Goal: Find specific fact: Find contact information

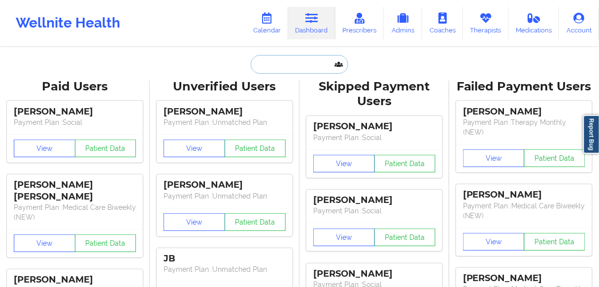
click at [288, 70] on input "text" at bounding box center [299, 64] width 97 height 19
paste input "[PERSON_NAME]"
type input "[PERSON_NAME]"
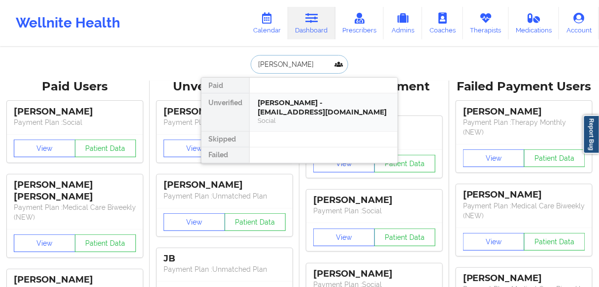
click at [285, 117] on div "Social" at bounding box center [323, 121] width 132 height 8
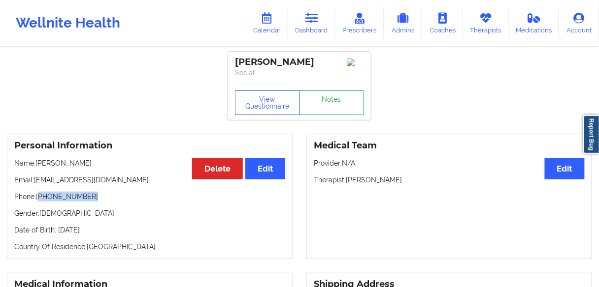
drag, startPoint x: 66, startPoint y: 203, endPoint x: 40, endPoint y: 201, distance: 26.2
click at [40, 201] on p "Phone: [PHONE_NUMBER]" at bounding box center [149, 197] width 271 height 10
copy p "[PHONE_NUMBER]"
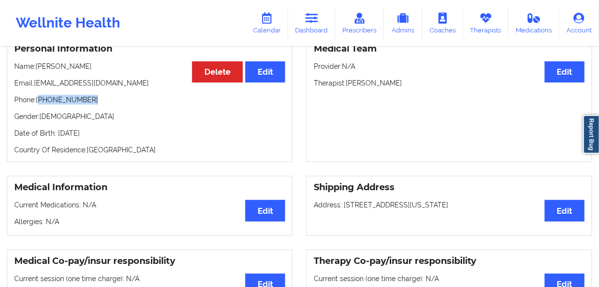
scroll to position [79, 0]
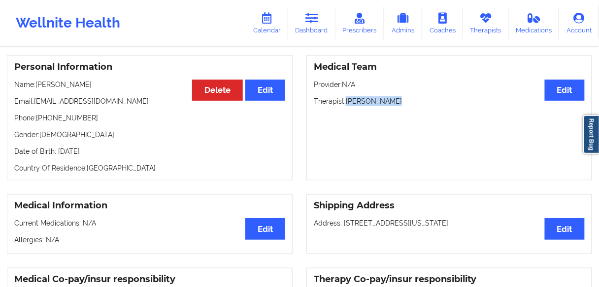
drag, startPoint x: 347, startPoint y: 104, endPoint x: 439, endPoint y: 40, distance: 112.1
click at [403, 95] on div "Medical Team Edit Provider: N/A Therapist: [PERSON_NAME]" at bounding box center [449, 118] width 286 height 126
copy p "[PERSON_NAME]"
click at [359, 111] on div "Medical Team Edit Provider: N/A Therapist: [PERSON_NAME]" at bounding box center [449, 118] width 286 height 126
drag, startPoint x: 347, startPoint y: 103, endPoint x: 393, endPoint y: 105, distance: 45.8
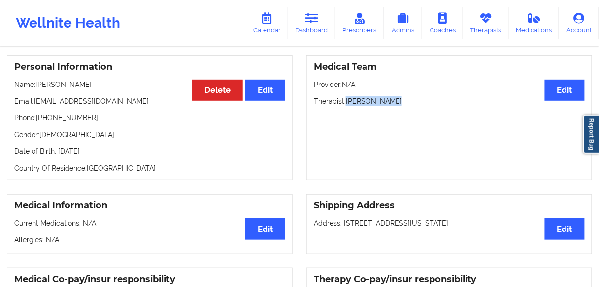
click at [393, 105] on p "Therapist: [PERSON_NAME]" at bounding box center [449, 101] width 271 height 10
copy p "[PERSON_NAME]"
